Goal: Book appointment/travel/reservation

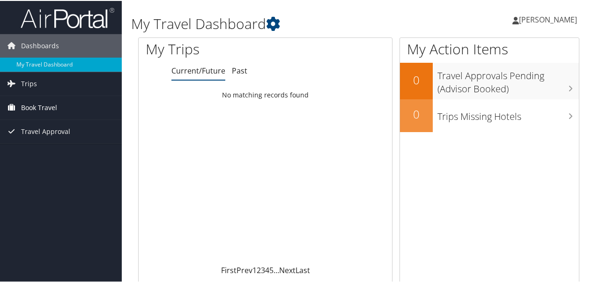
click at [30, 105] on span "Book Travel" at bounding box center [39, 106] width 36 height 23
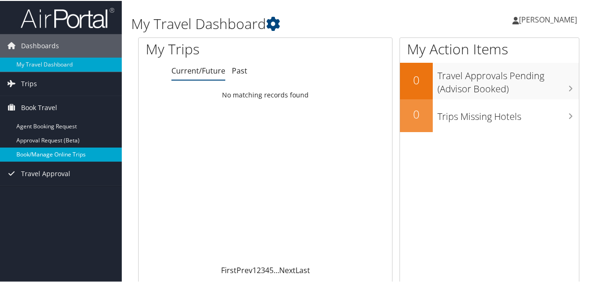
click at [40, 149] on link "Book/Manage Online Trips" at bounding box center [61, 154] width 122 height 14
